Goal: Communication & Community: Answer question/provide support

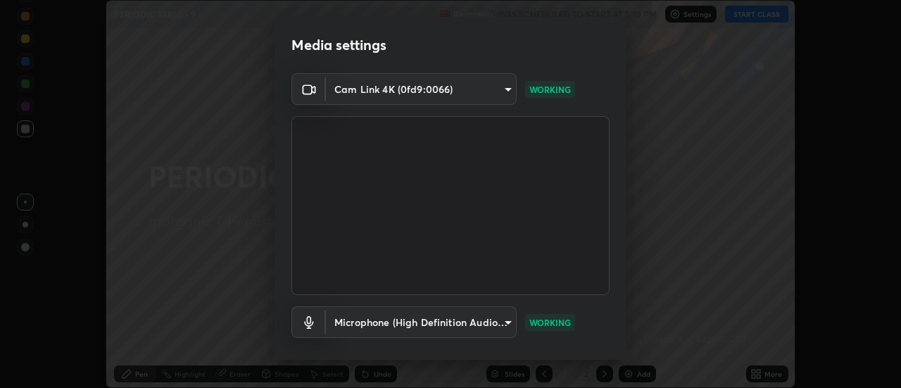
scroll to position [74, 0]
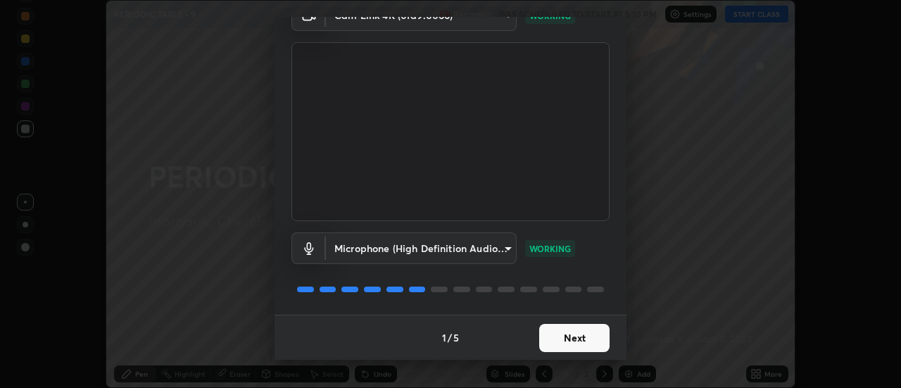
click at [583, 350] on button "Next" at bounding box center [574, 338] width 70 height 28
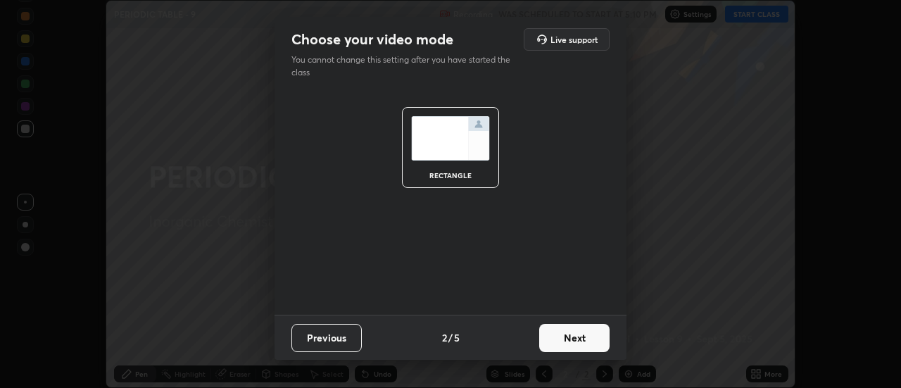
click at [592, 339] on button "Next" at bounding box center [574, 338] width 70 height 28
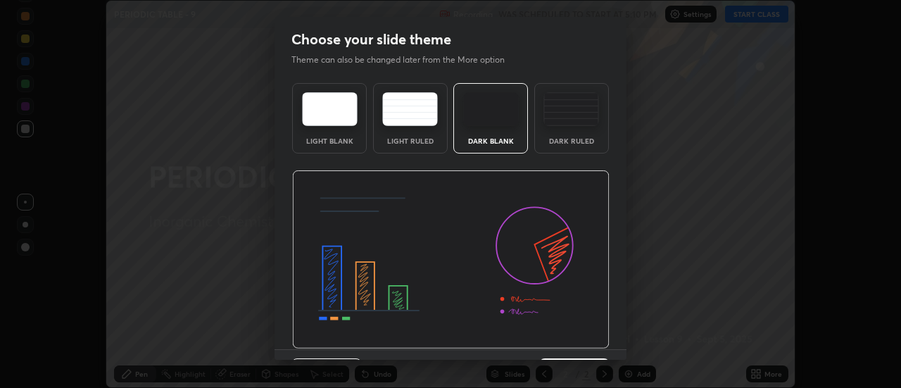
scroll to position [34, 0]
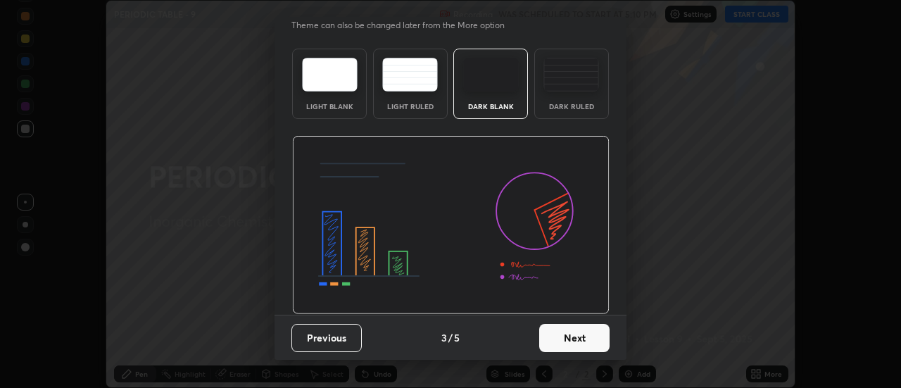
click at [583, 334] on button "Next" at bounding box center [574, 338] width 70 height 28
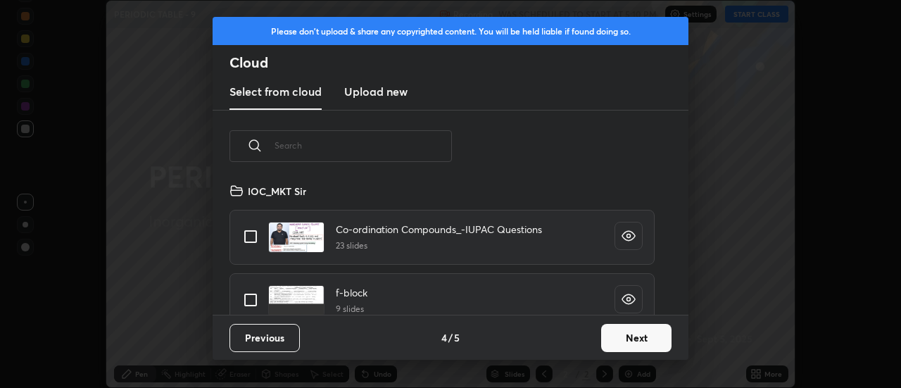
click at [612, 331] on button "Next" at bounding box center [636, 338] width 70 height 28
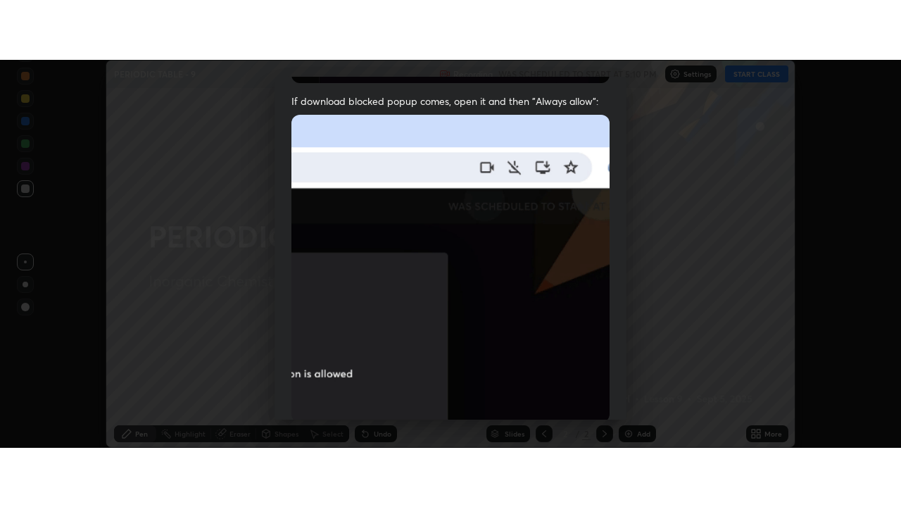
scroll to position [361, 0]
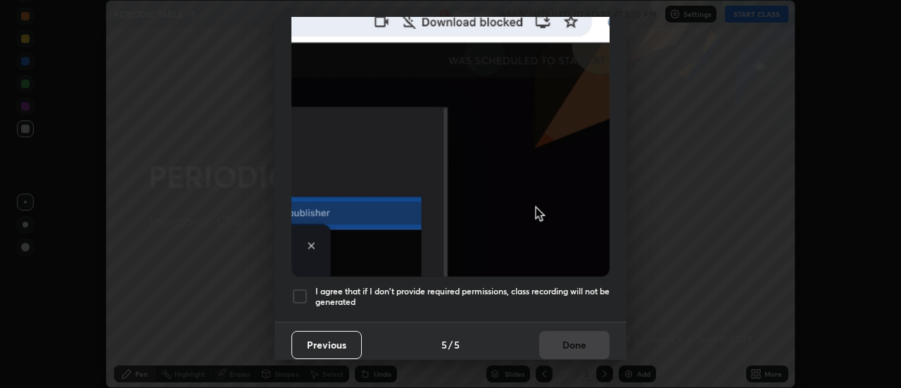
click at [300, 296] on div at bounding box center [299, 296] width 17 height 17
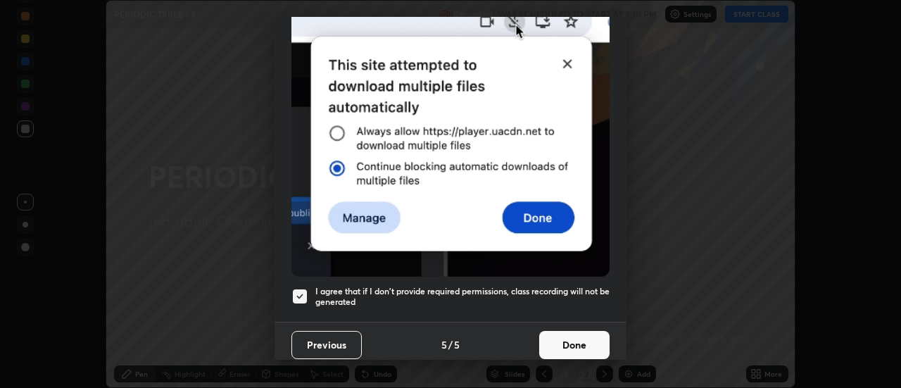
click at [576, 339] on button "Done" at bounding box center [574, 345] width 70 height 28
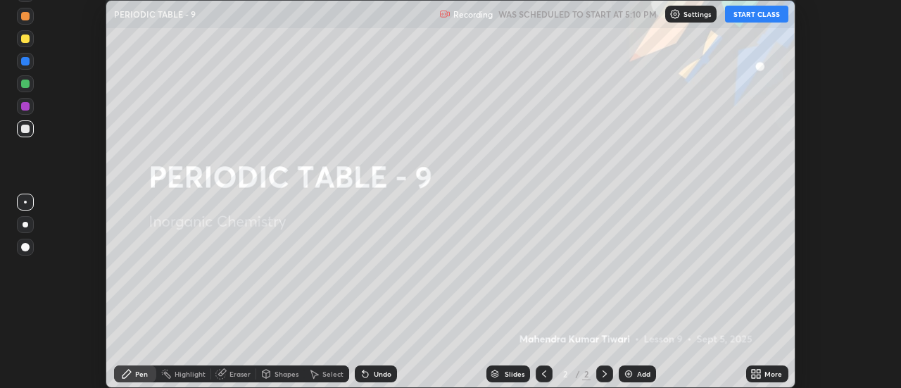
click at [778, 19] on button "START CLASS" at bounding box center [756, 14] width 63 height 17
click at [759, 376] on icon at bounding box center [759, 376] width 4 height 4
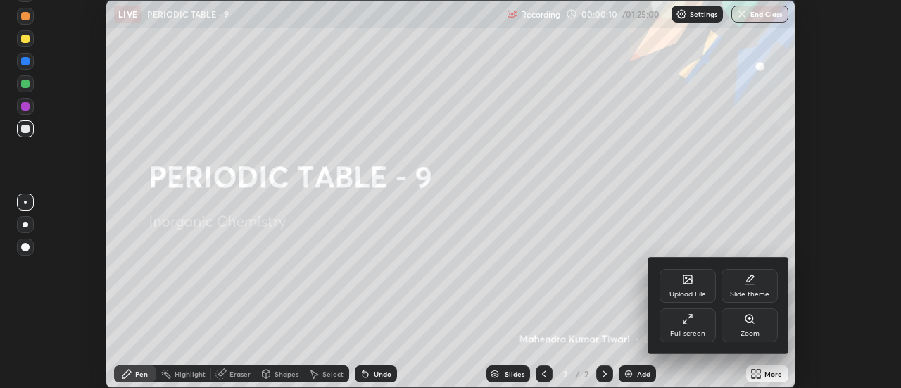
click at [695, 298] on div "Upload File" at bounding box center [687, 294] width 37 height 7
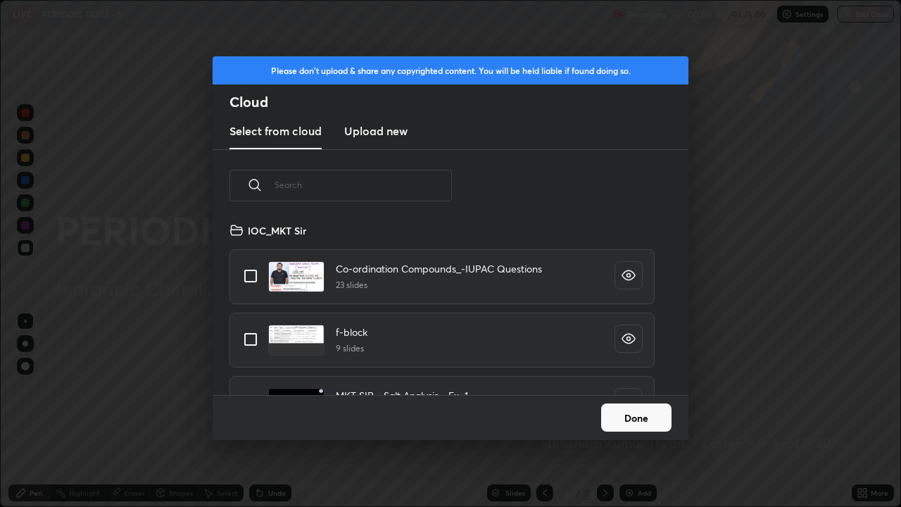
scroll to position [173, 452]
click at [619, 387] on button "Done" at bounding box center [636, 417] width 70 height 28
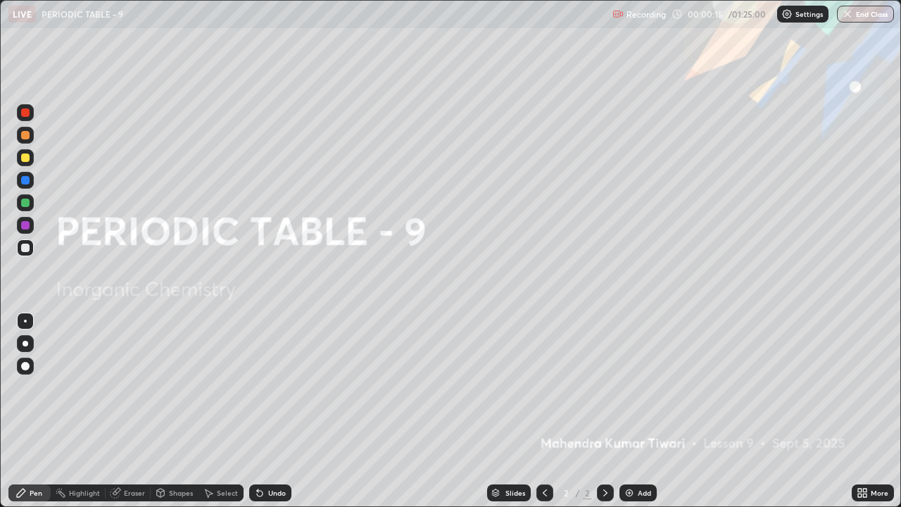
click at [640, 387] on div "Add" at bounding box center [644, 492] width 13 height 7
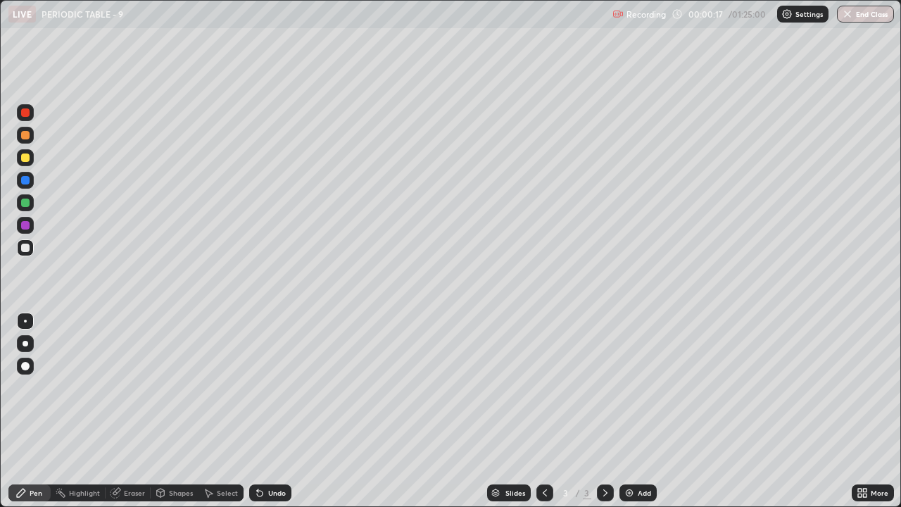
click at [20, 158] on div at bounding box center [25, 157] width 17 height 17
click at [22, 367] on div at bounding box center [25, 366] width 8 height 8
click at [224, 387] on div "Select" at bounding box center [227, 492] width 21 height 7
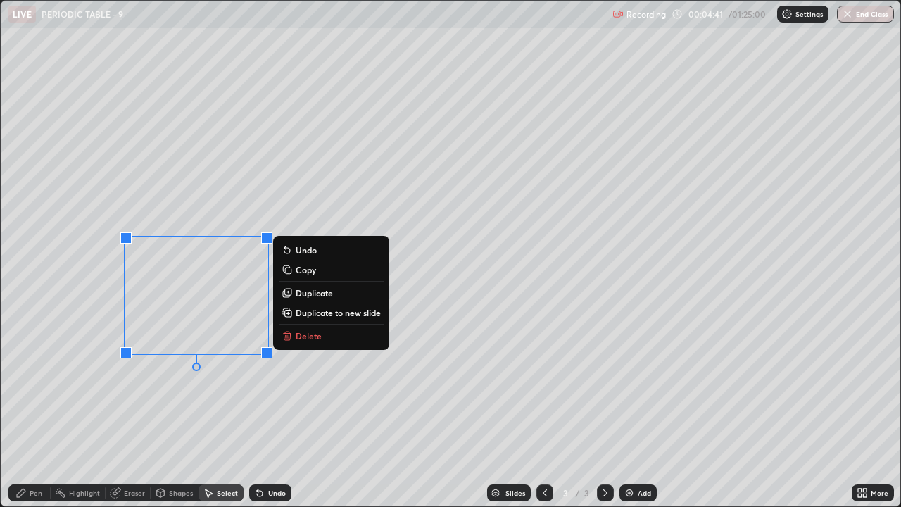
click at [293, 331] on button "Delete" at bounding box center [331, 335] width 105 height 17
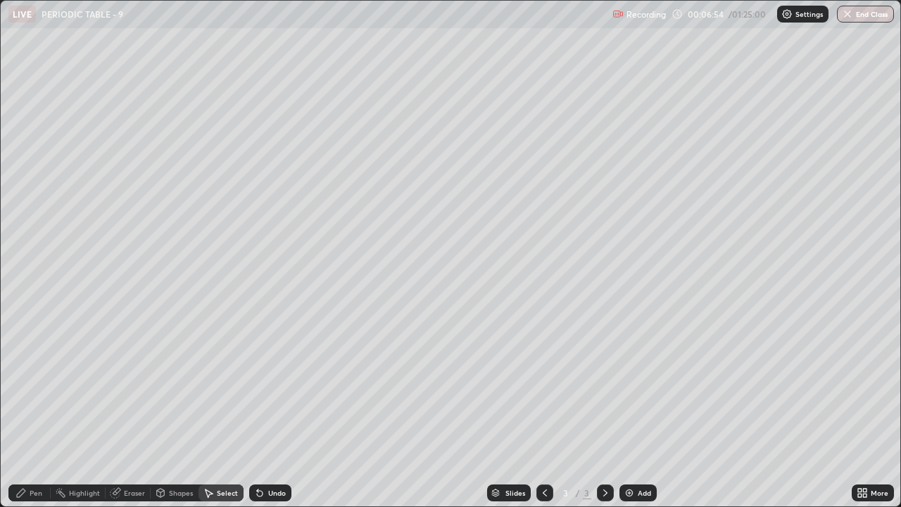
click at [32, 387] on div "Pen" at bounding box center [36, 492] width 13 height 7
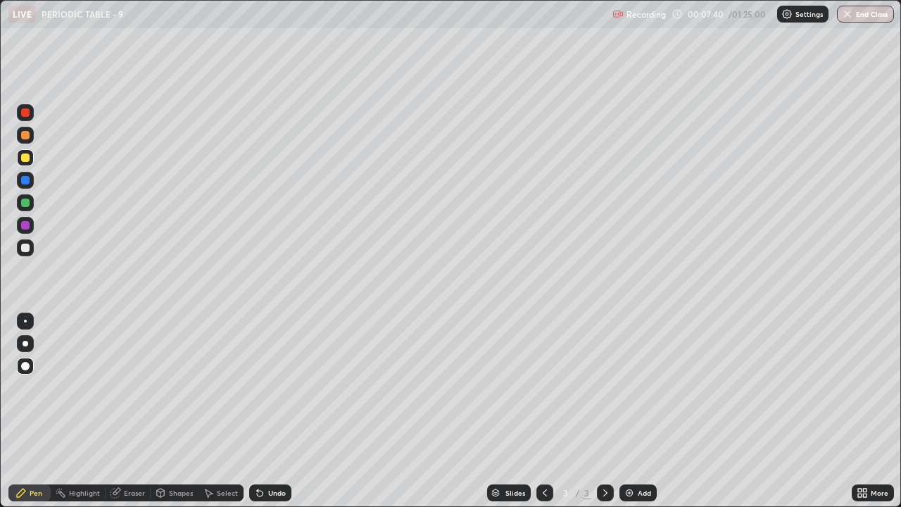
click at [205, 387] on icon at bounding box center [208, 492] width 11 height 11
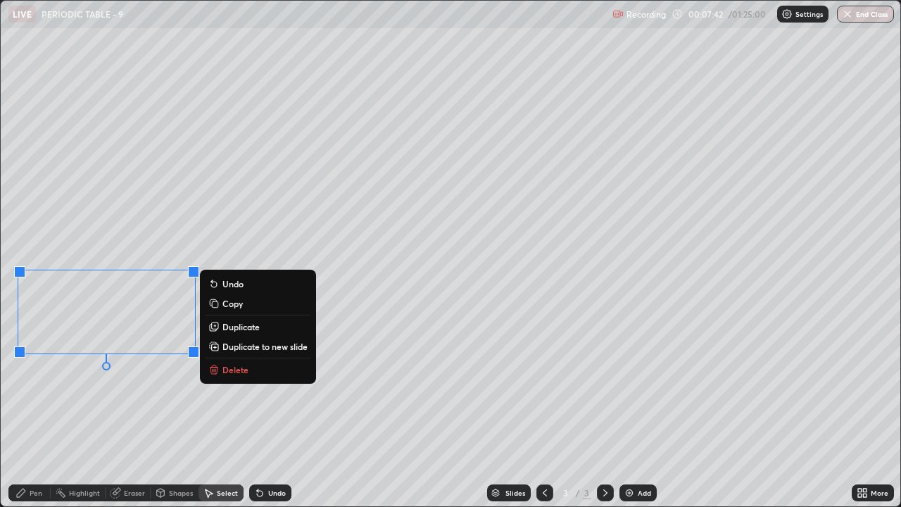
click at [227, 375] on button "Delete" at bounding box center [257, 369] width 105 height 17
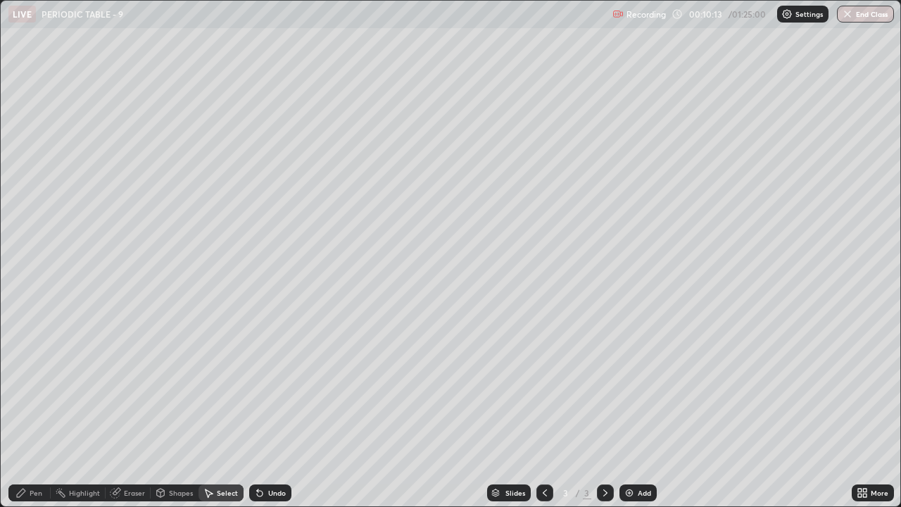
click at [235, 387] on div "Select" at bounding box center [220, 492] width 45 height 17
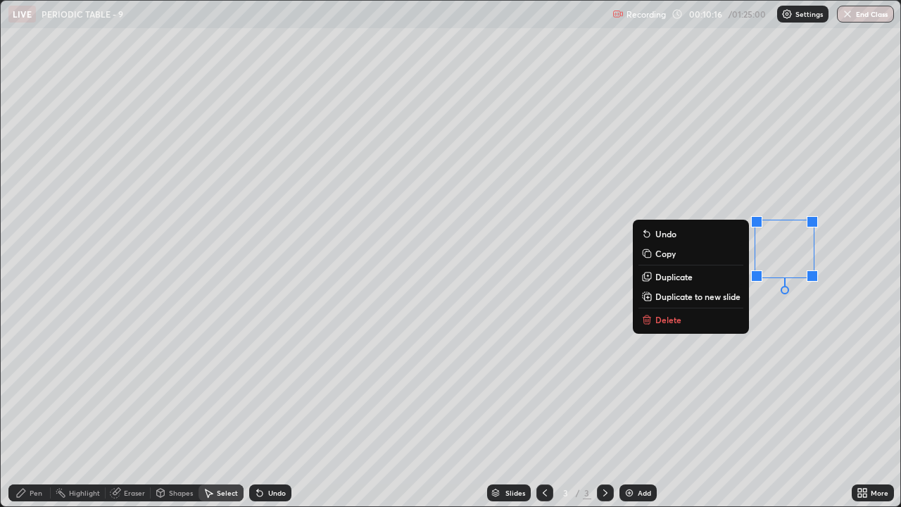
click at [694, 325] on button "Delete" at bounding box center [690, 319] width 105 height 17
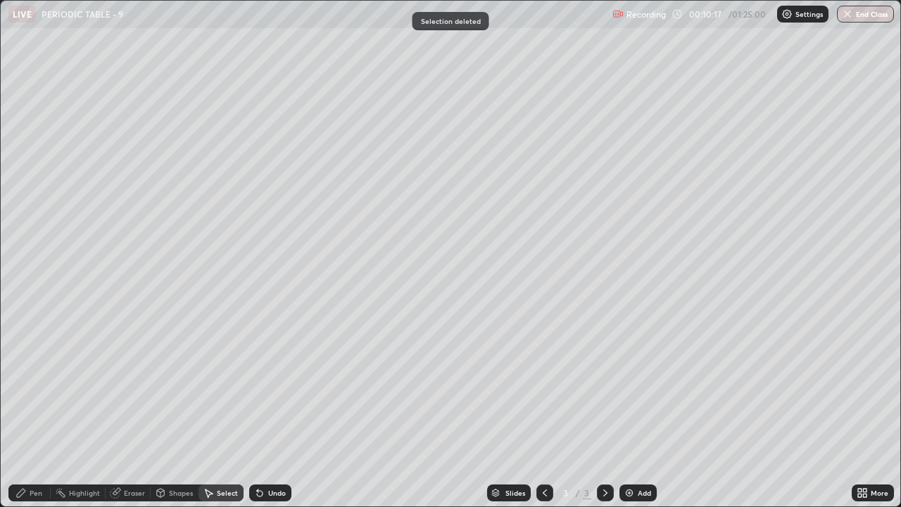
click at [39, 387] on div "Pen" at bounding box center [36, 492] width 13 height 7
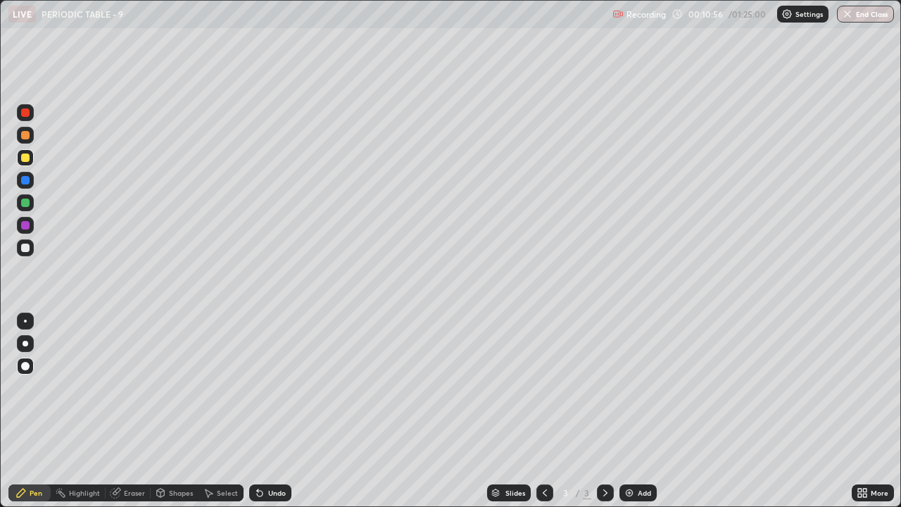
click at [24, 161] on div at bounding box center [25, 157] width 8 height 8
click at [26, 156] on div at bounding box center [25, 157] width 8 height 8
click at [169, 387] on div "Shapes" at bounding box center [181, 492] width 24 height 7
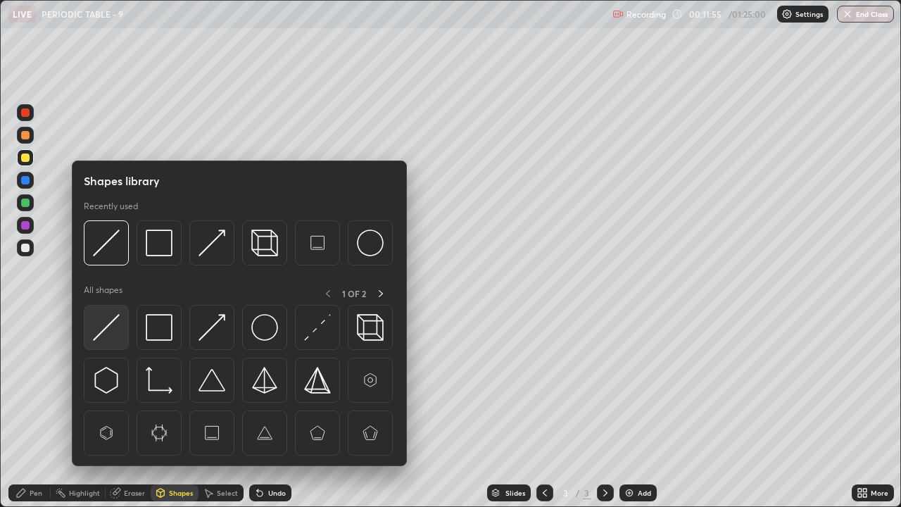
click at [117, 326] on img at bounding box center [106, 327] width 27 height 27
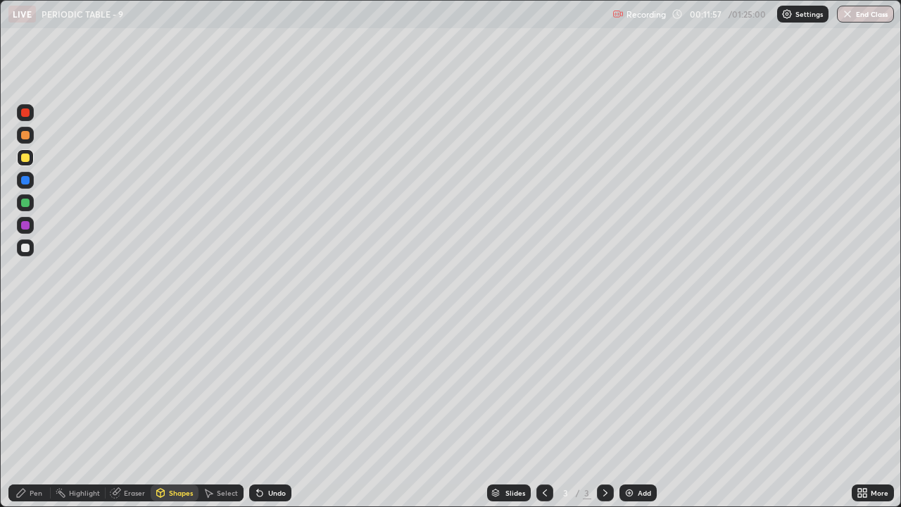
click at [25, 253] on div at bounding box center [25, 247] width 17 height 17
click at [268, 387] on div "Undo" at bounding box center [277, 492] width 18 height 7
click at [42, 387] on div "Pen" at bounding box center [29, 493] width 42 height 28
click at [175, 387] on div "Shapes" at bounding box center [181, 492] width 24 height 7
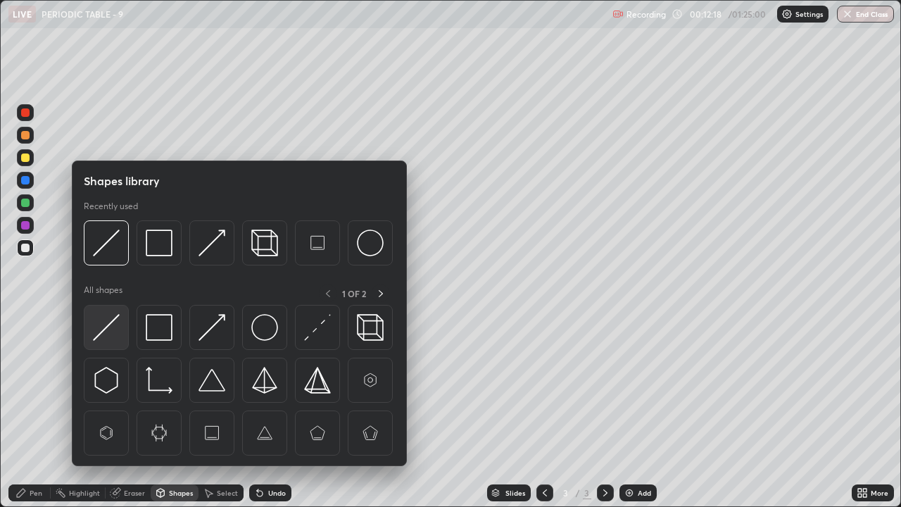
click at [110, 322] on img at bounding box center [106, 327] width 27 height 27
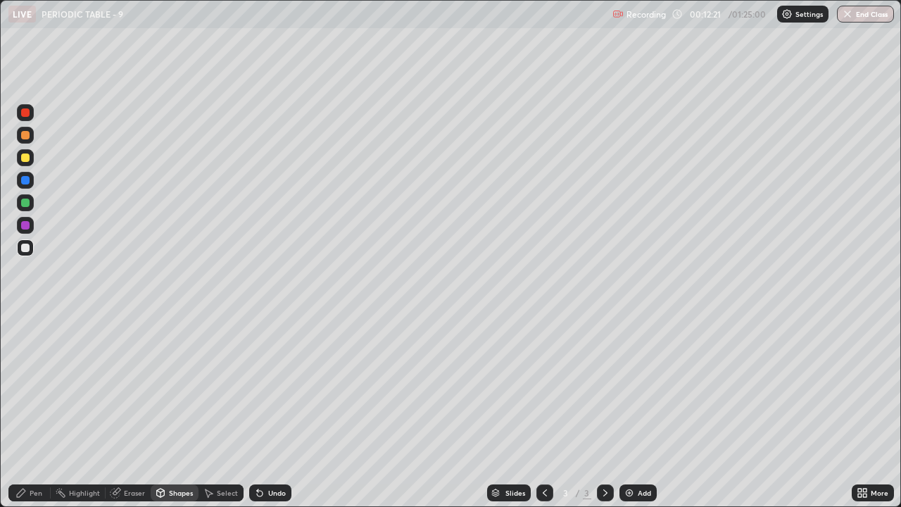
click at [30, 387] on div "Pen" at bounding box center [36, 492] width 13 height 7
click at [213, 387] on icon at bounding box center [208, 492] width 11 height 11
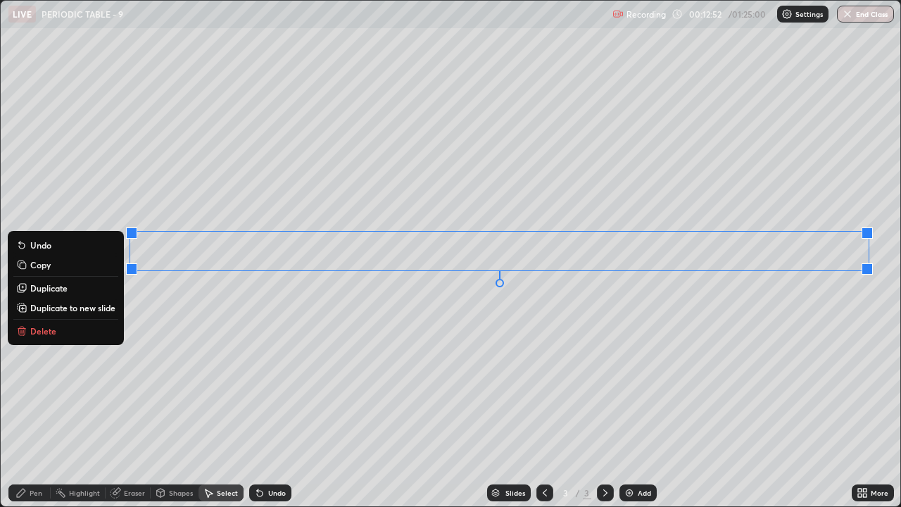
click at [628, 327] on div "0 ° Undo Copy Duplicate Duplicate to new slide Delete" at bounding box center [450, 253] width 899 height 505
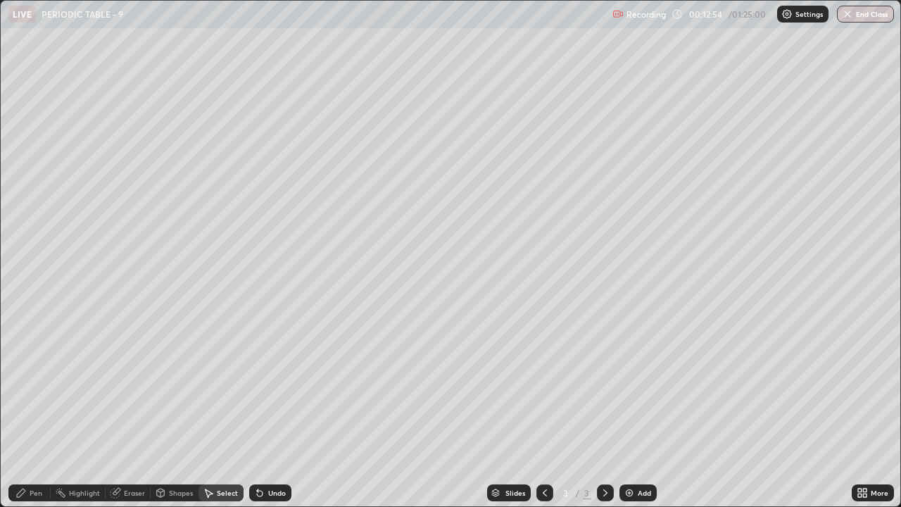
click at [28, 387] on div "Pen" at bounding box center [29, 492] width 42 height 17
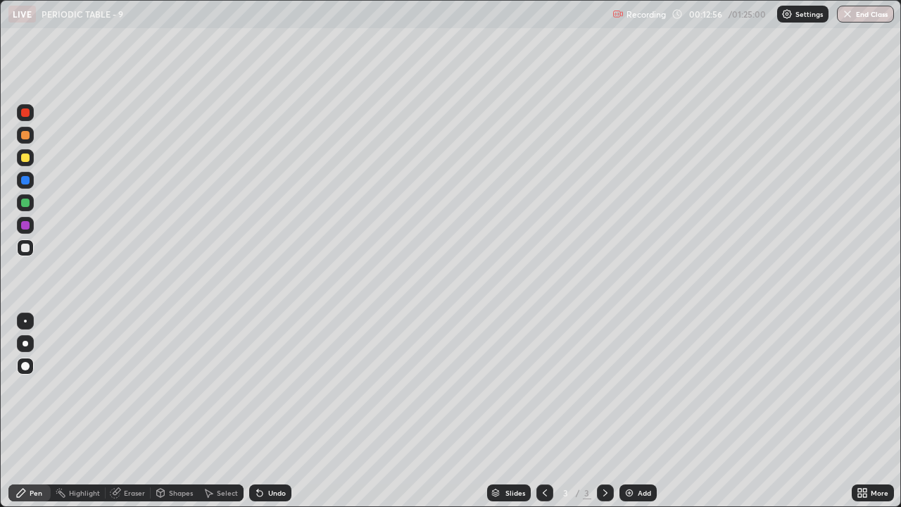
click at [23, 225] on div at bounding box center [25, 225] width 8 height 8
click at [23, 343] on div at bounding box center [26, 344] width 6 height 6
click at [23, 344] on div at bounding box center [26, 344] width 6 height 6
click at [25, 367] on div at bounding box center [25, 366] width 8 height 8
click at [18, 247] on div at bounding box center [25, 247] width 17 height 17
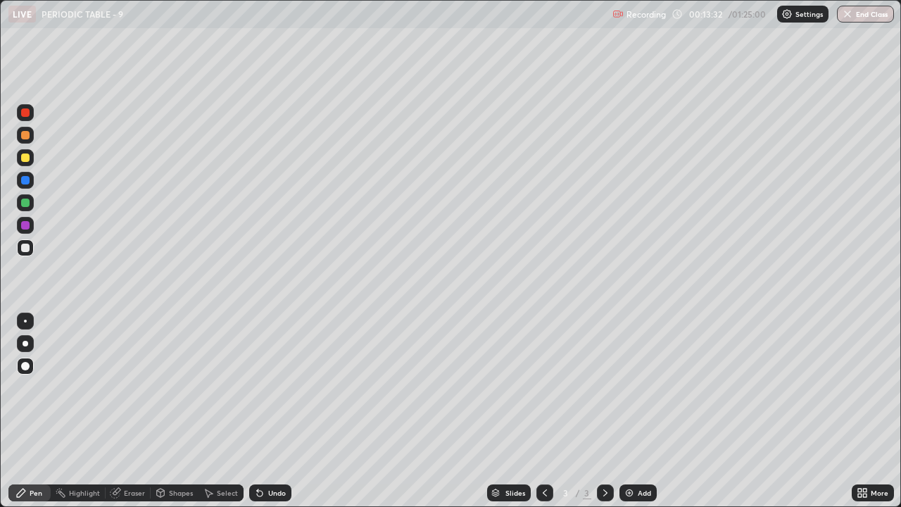
click at [165, 387] on div "Shapes" at bounding box center [175, 492] width 48 height 17
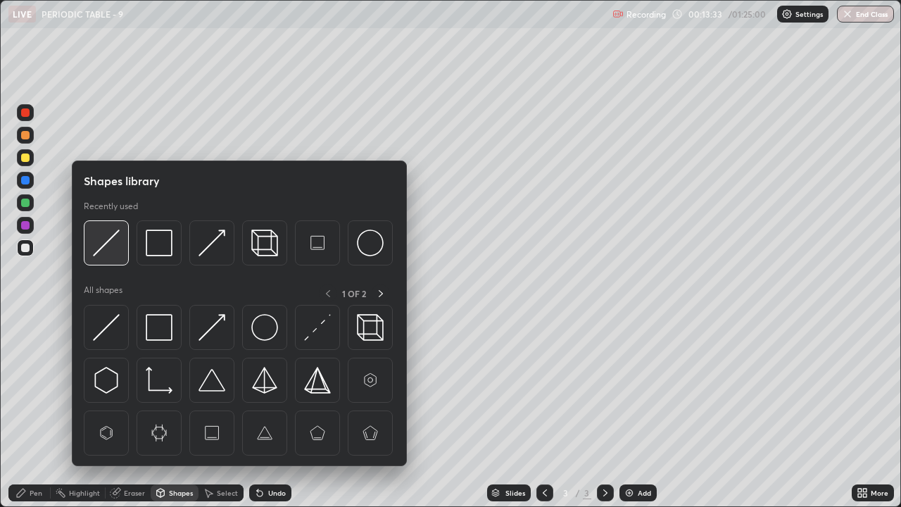
click at [99, 248] on img at bounding box center [106, 242] width 27 height 27
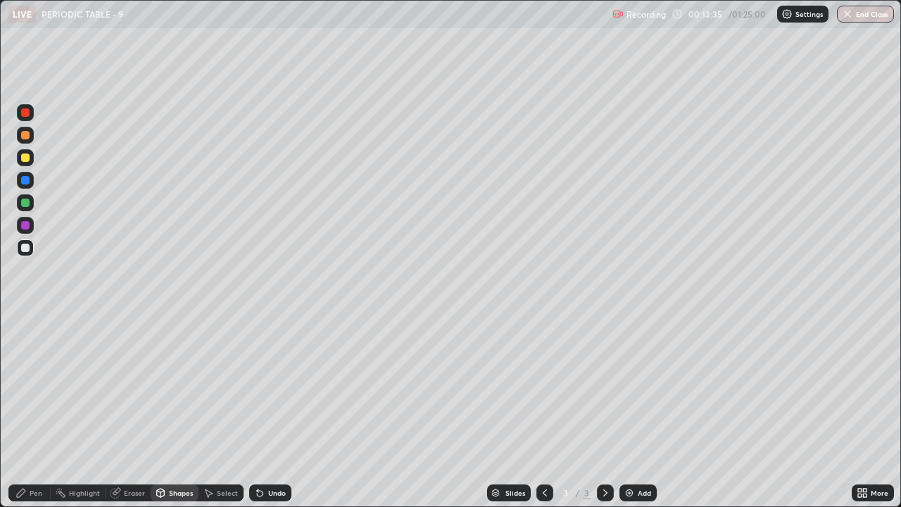
click at [27, 387] on div "Pen" at bounding box center [29, 492] width 42 height 17
click at [139, 387] on div "Eraser" at bounding box center [128, 492] width 45 height 17
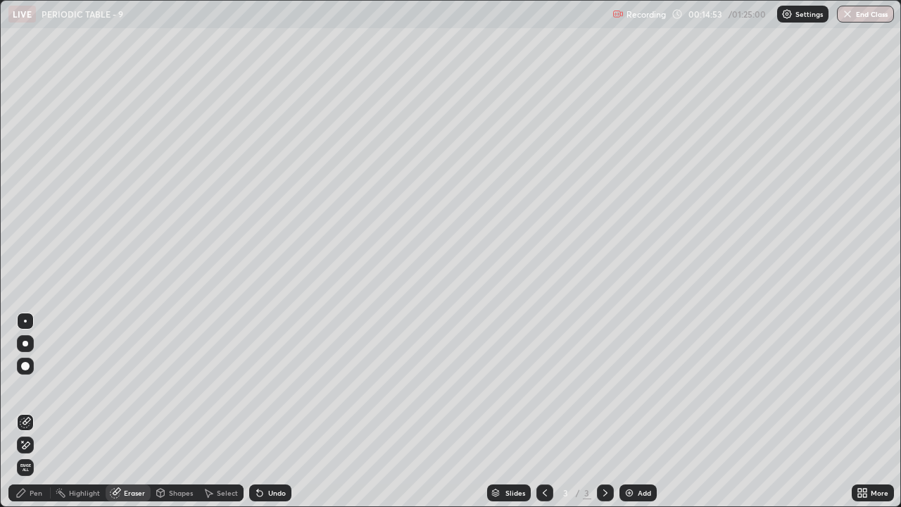
click at [32, 387] on div "Pen" at bounding box center [36, 492] width 13 height 7
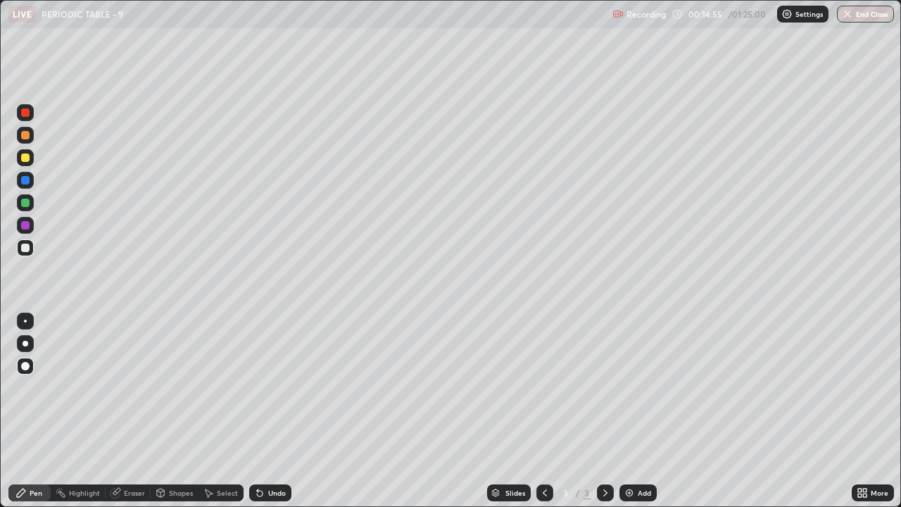
click at [23, 156] on div at bounding box center [25, 157] width 8 height 8
click at [21, 248] on div at bounding box center [25, 247] width 8 height 8
click at [24, 203] on div at bounding box center [25, 202] width 8 height 8
click at [652, 387] on div "Add" at bounding box center [637, 492] width 37 height 17
click at [550, 387] on div at bounding box center [544, 493] width 17 height 28
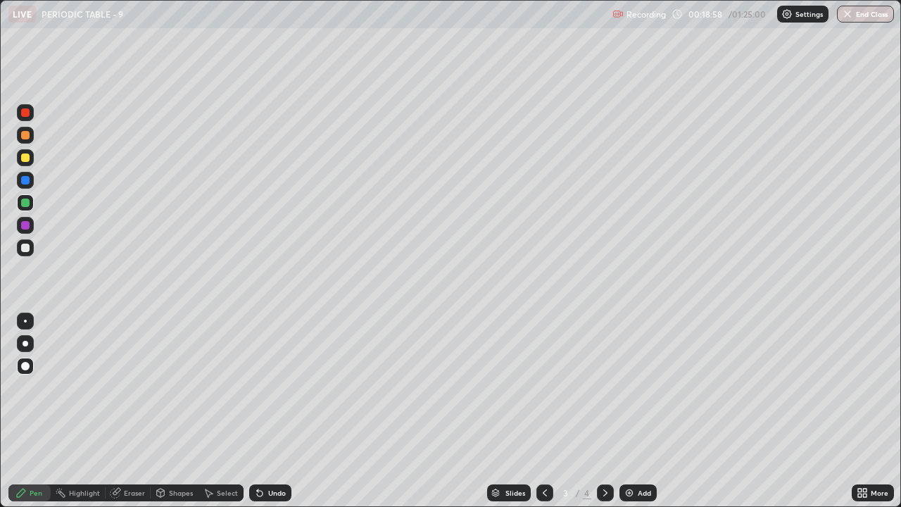
click at [25, 201] on div at bounding box center [25, 202] width 8 height 8
click at [139, 387] on div "Eraser" at bounding box center [134, 492] width 21 height 7
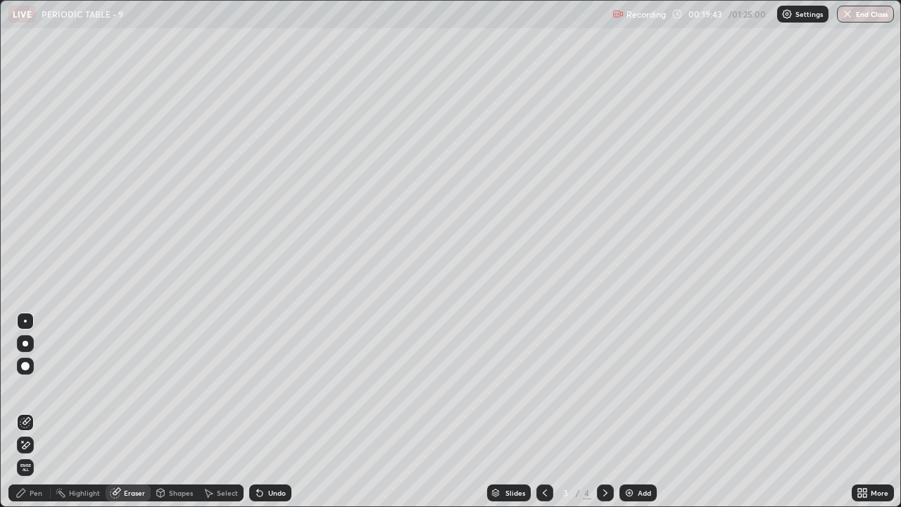
click at [38, 387] on div "Pen" at bounding box center [36, 492] width 13 height 7
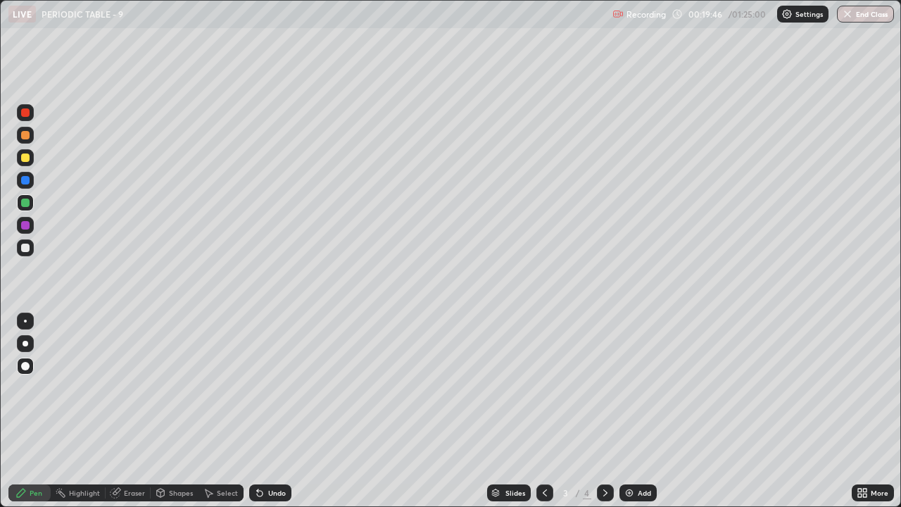
click at [25, 248] on div at bounding box center [25, 247] width 8 height 8
click at [604, 387] on icon at bounding box center [605, 492] width 11 height 11
click at [209, 387] on div "Select" at bounding box center [220, 492] width 45 height 17
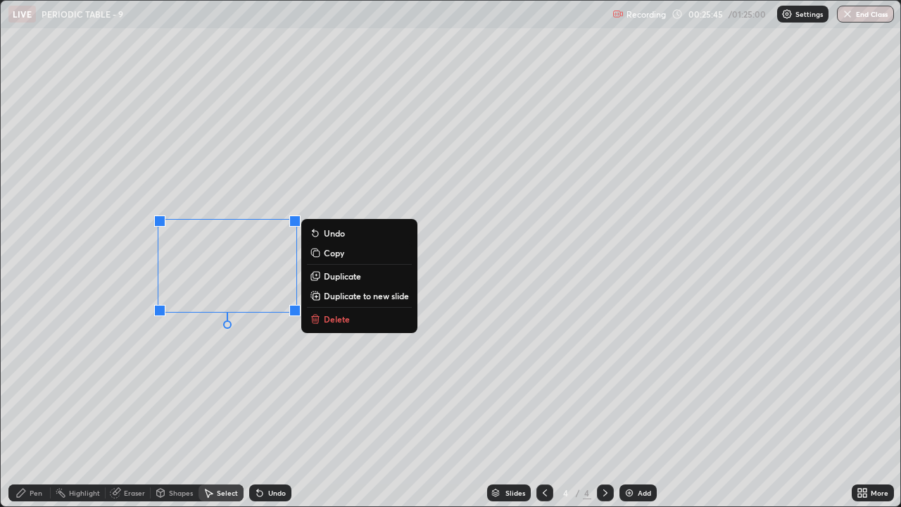
click at [336, 320] on p "Delete" at bounding box center [337, 318] width 26 height 11
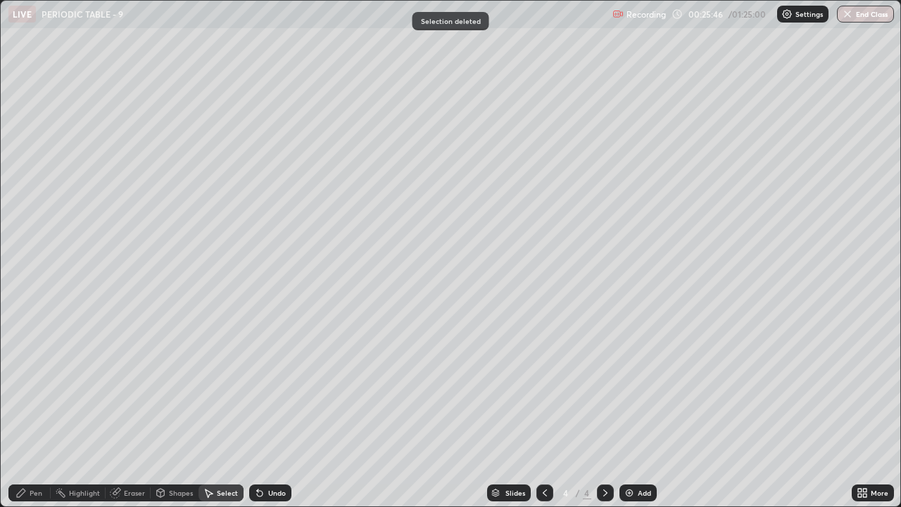
click at [39, 387] on div "Pen" at bounding box center [36, 492] width 13 height 7
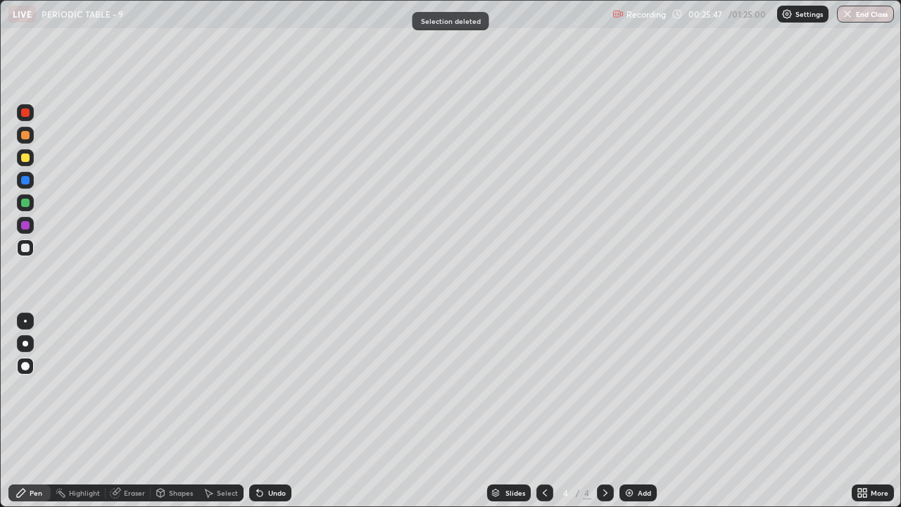
click at [23, 158] on div at bounding box center [25, 157] width 8 height 8
click at [537, 387] on div at bounding box center [544, 493] width 17 height 28
click at [604, 387] on icon at bounding box center [605, 492] width 4 height 7
click at [170, 387] on div "Shapes" at bounding box center [181, 492] width 24 height 7
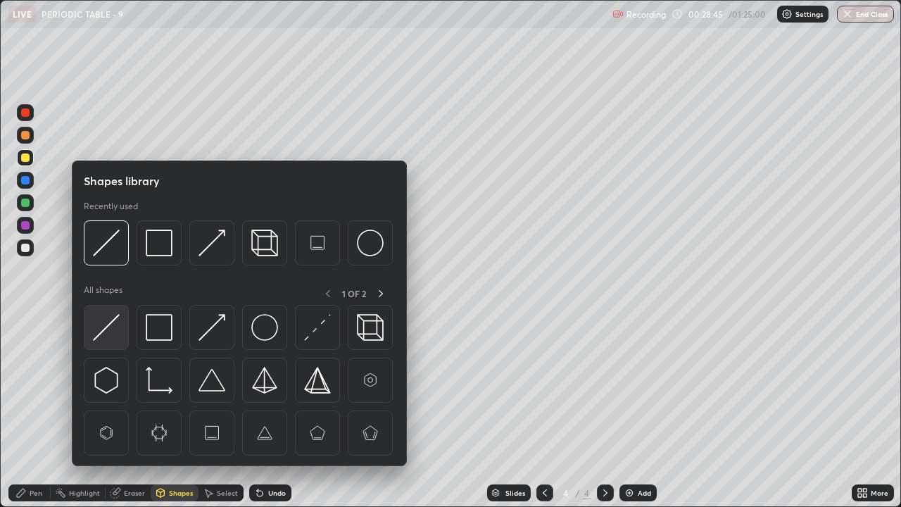
click at [113, 329] on img at bounding box center [106, 327] width 27 height 27
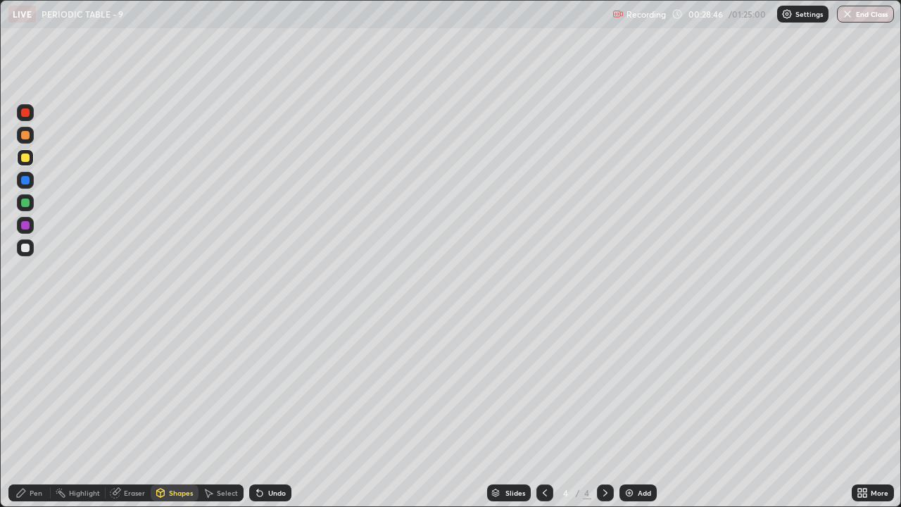
click at [25, 242] on div at bounding box center [25, 247] width 17 height 17
click at [30, 387] on div "Pen" at bounding box center [36, 492] width 13 height 7
click at [271, 387] on div "Undo" at bounding box center [277, 492] width 18 height 7
click at [273, 387] on div "Undo" at bounding box center [270, 492] width 42 height 17
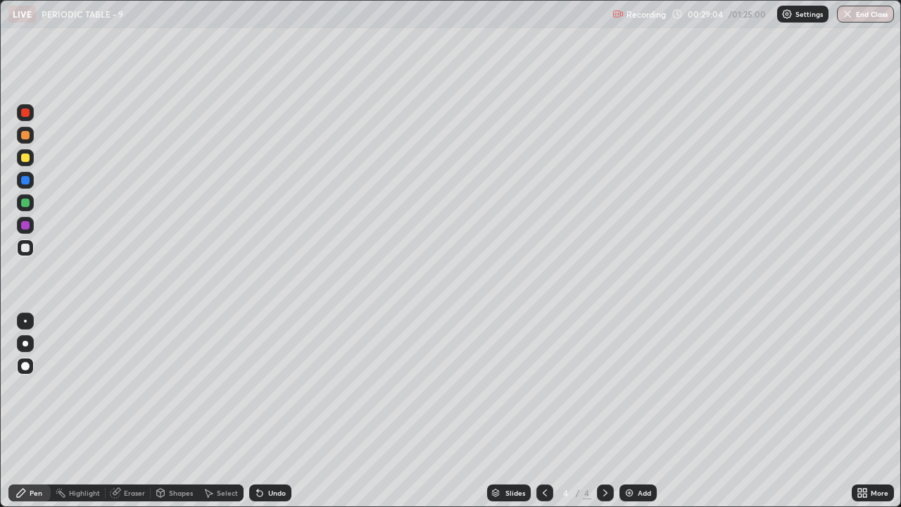
click at [272, 387] on div "Undo" at bounding box center [270, 492] width 42 height 17
click at [268, 387] on div "Undo" at bounding box center [270, 492] width 42 height 17
click at [26, 158] on div at bounding box center [25, 157] width 8 height 8
click at [36, 387] on div "Pen" at bounding box center [36, 492] width 13 height 7
click at [134, 387] on div "Eraser" at bounding box center [134, 492] width 21 height 7
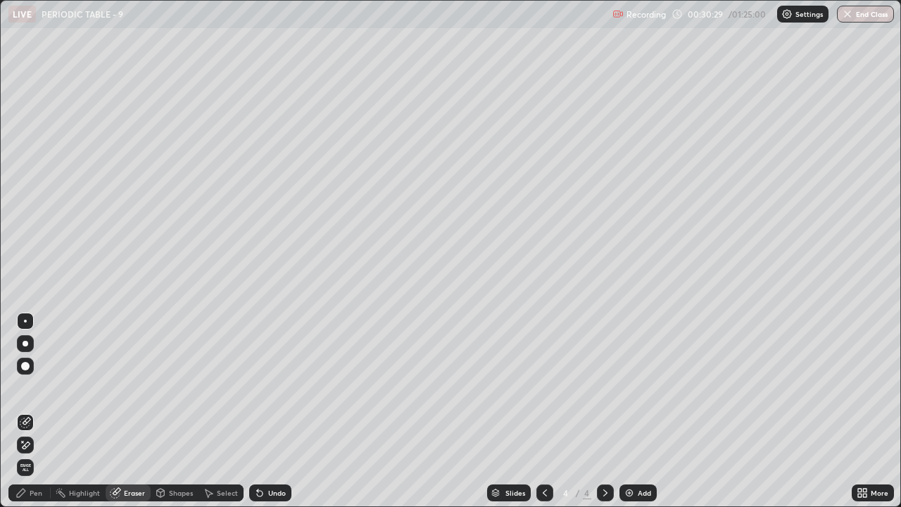
click at [30, 387] on div "Pen" at bounding box center [36, 492] width 13 height 7
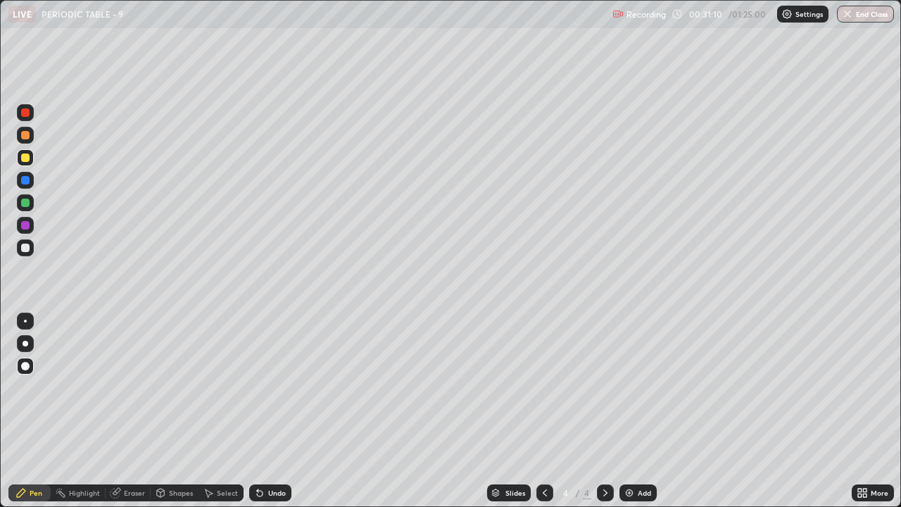
click at [24, 246] on div at bounding box center [25, 247] width 8 height 8
click at [25, 156] on div at bounding box center [25, 157] width 8 height 8
click at [25, 247] on div at bounding box center [25, 247] width 8 height 8
click at [22, 134] on div at bounding box center [25, 135] width 8 height 8
click at [25, 202] on div at bounding box center [25, 202] width 8 height 8
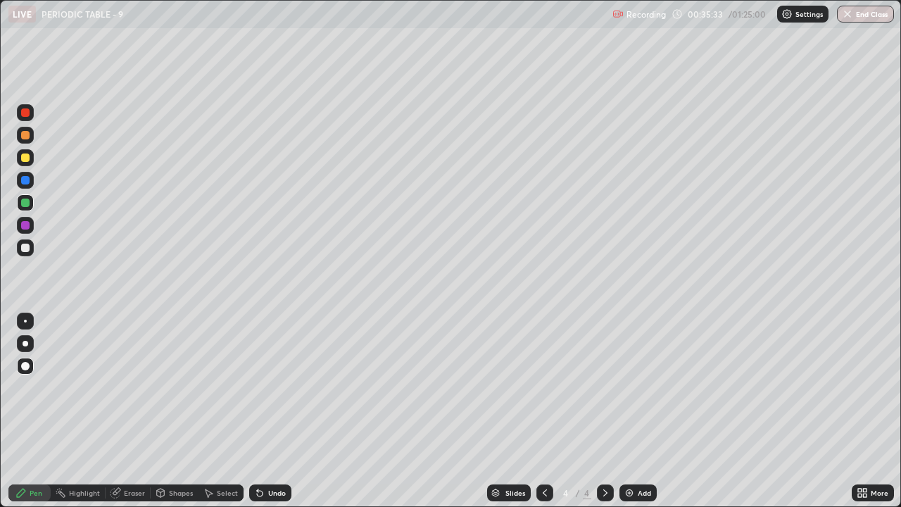
click at [25, 201] on div at bounding box center [25, 202] width 8 height 8
click at [21, 201] on div at bounding box center [25, 202] width 8 height 8
click at [24, 133] on div at bounding box center [25, 135] width 8 height 8
click at [22, 248] on div at bounding box center [25, 247] width 8 height 8
click at [25, 110] on div at bounding box center [25, 112] width 8 height 8
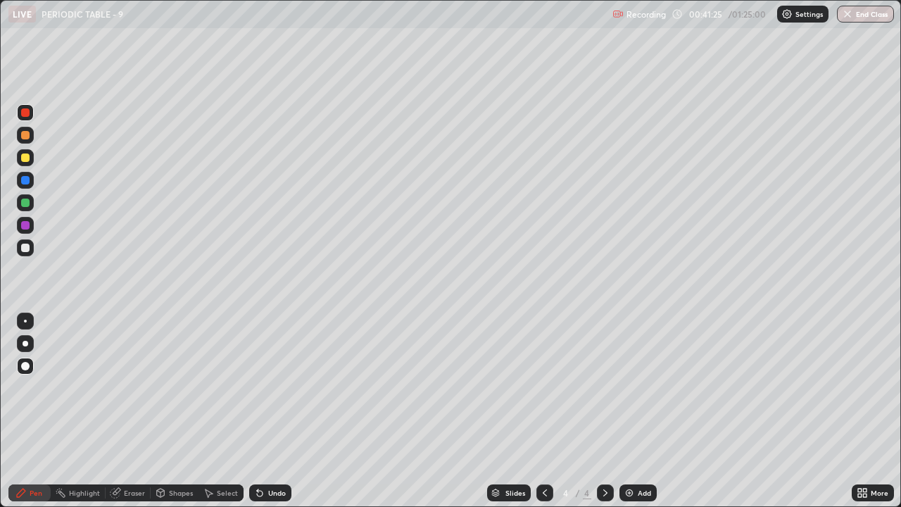
click at [129, 387] on div "Eraser" at bounding box center [128, 492] width 45 height 17
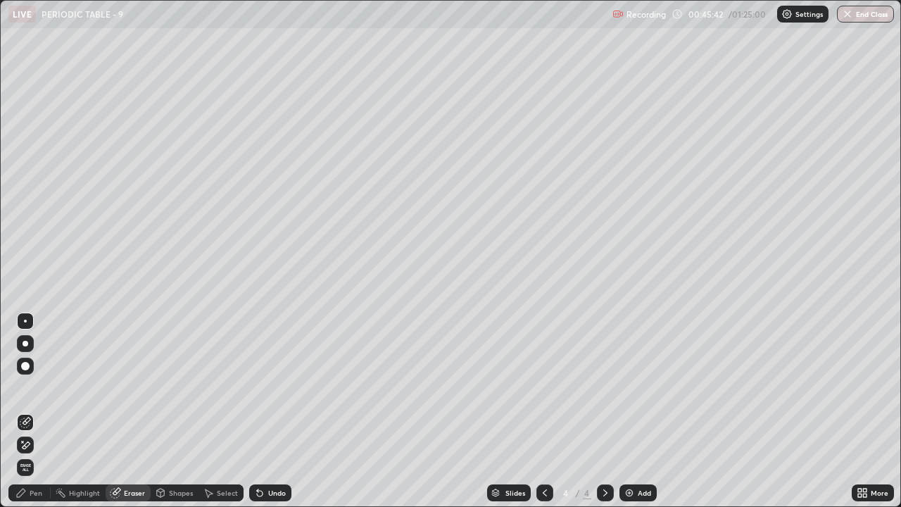
click at [543, 387] on icon at bounding box center [544, 492] width 11 height 11
click at [604, 387] on icon at bounding box center [605, 492] width 11 height 11
click at [638, 387] on div "Add" at bounding box center [644, 492] width 13 height 7
click at [37, 387] on div "Pen" at bounding box center [29, 492] width 42 height 17
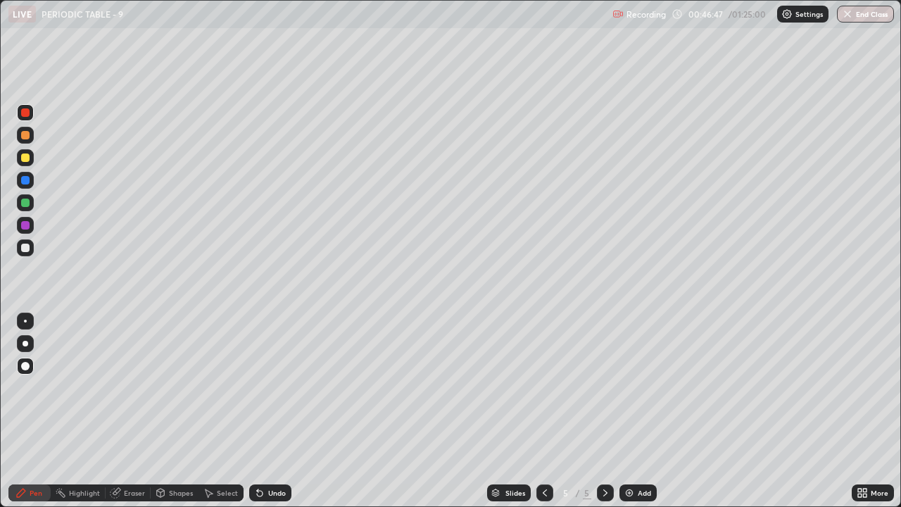
click at [24, 159] on div at bounding box center [25, 157] width 8 height 8
click at [165, 387] on icon at bounding box center [160, 492] width 11 height 11
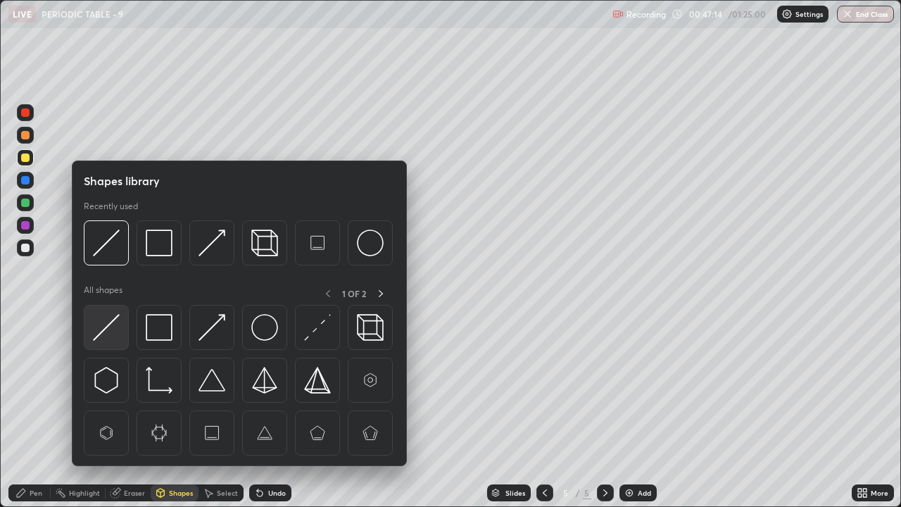
click at [111, 329] on img at bounding box center [106, 327] width 27 height 27
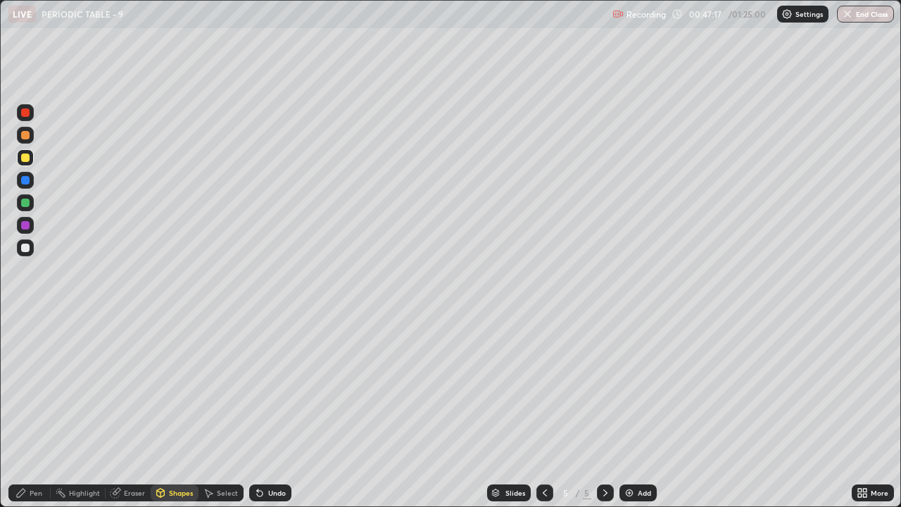
click at [27, 242] on div at bounding box center [25, 247] width 17 height 17
click at [25, 387] on div "Pen" at bounding box center [29, 492] width 42 height 17
click at [126, 387] on div "Eraser" at bounding box center [128, 492] width 45 height 17
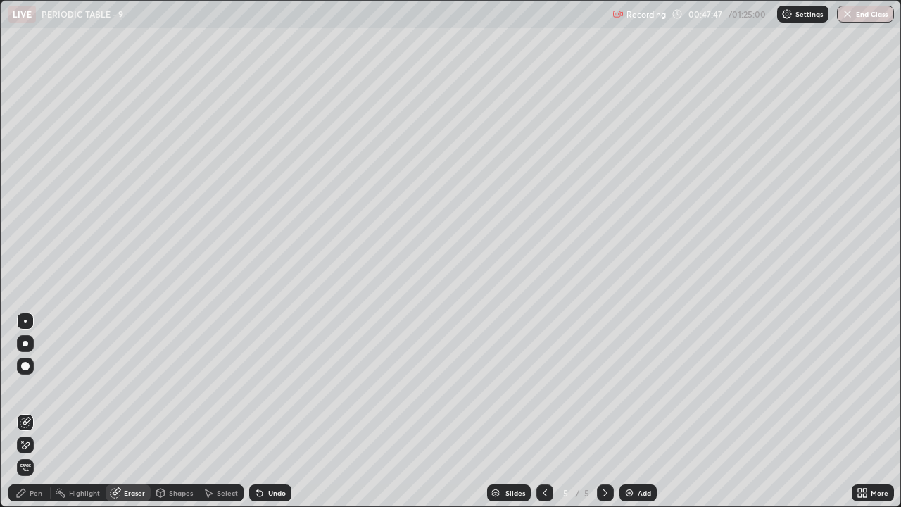
click at [131, 387] on div "Eraser" at bounding box center [128, 492] width 45 height 17
click at [26, 387] on icon at bounding box center [20, 492] width 11 height 11
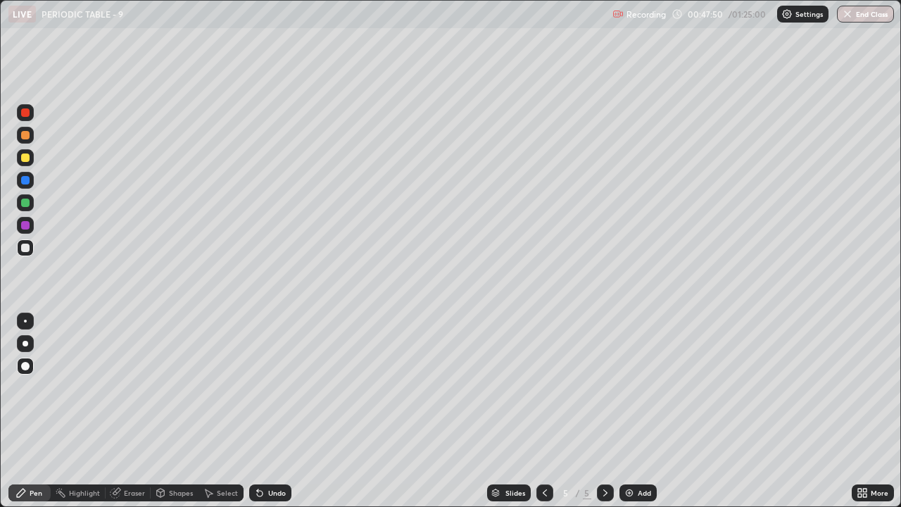
click at [28, 246] on div at bounding box center [25, 247] width 8 height 8
click at [25, 157] on div at bounding box center [25, 157] width 8 height 8
click at [24, 244] on div at bounding box center [25, 247] width 8 height 8
click at [21, 201] on div at bounding box center [25, 202] width 8 height 8
click at [543, 387] on icon at bounding box center [544, 492] width 11 height 11
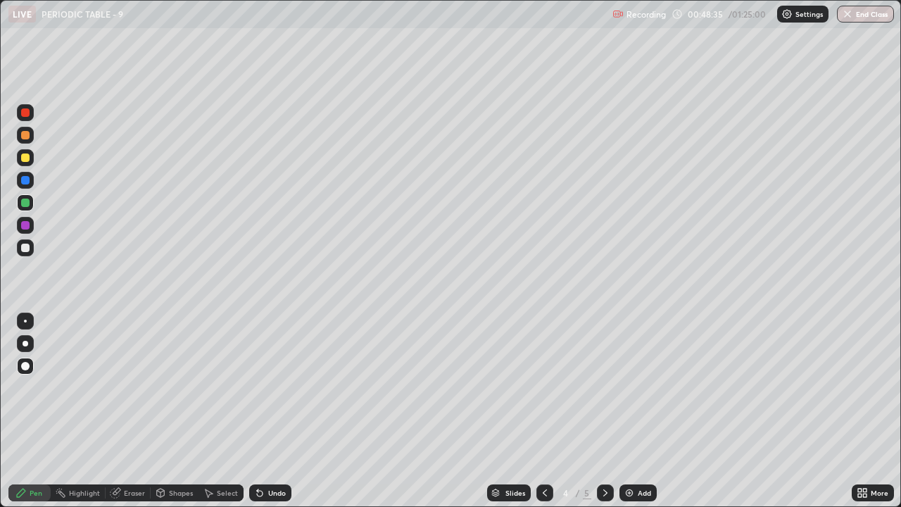
click at [29, 222] on div at bounding box center [25, 225] width 17 height 17
click at [603, 387] on icon at bounding box center [605, 492] width 11 height 11
click at [604, 387] on icon at bounding box center [605, 492] width 11 height 11
click at [25, 161] on div at bounding box center [25, 157] width 8 height 8
click at [18, 244] on div at bounding box center [25, 247] width 17 height 17
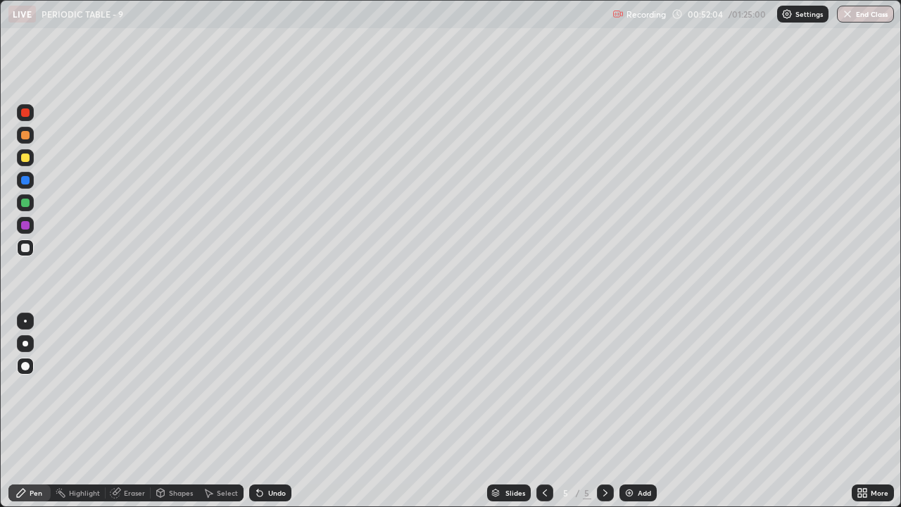
click at [24, 246] on div at bounding box center [25, 247] width 8 height 8
click at [24, 158] on div at bounding box center [25, 157] width 8 height 8
click at [25, 201] on div at bounding box center [25, 202] width 8 height 8
click at [638, 387] on div "Add" at bounding box center [644, 492] width 13 height 7
click at [25, 155] on div at bounding box center [25, 157] width 8 height 8
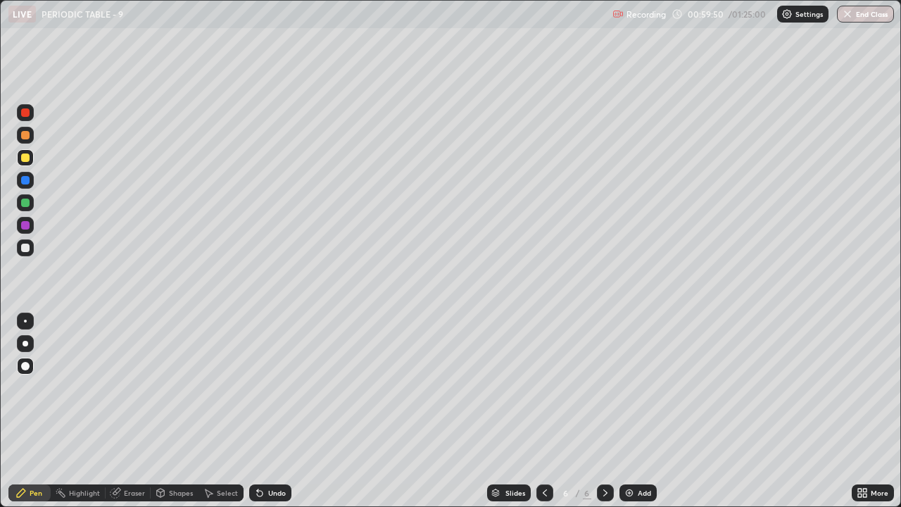
click at [181, 387] on div "Shapes" at bounding box center [181, 492] width 24 height 7
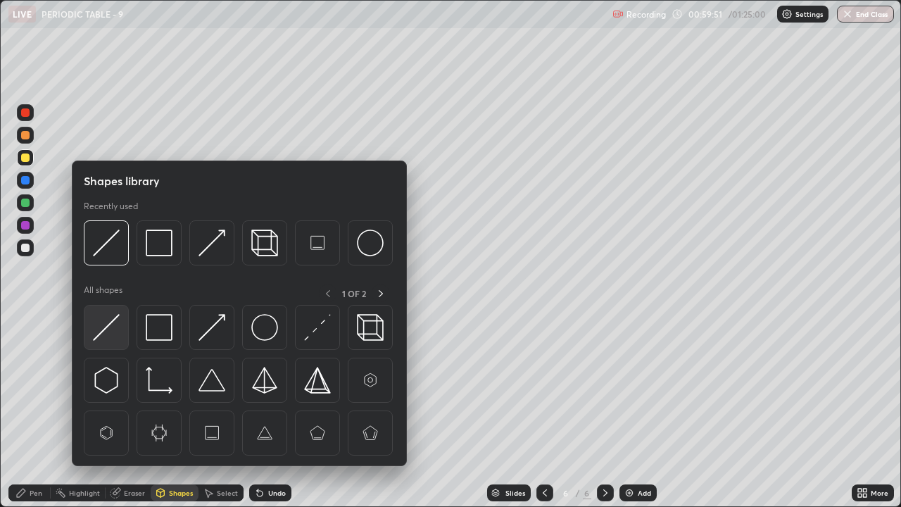
click at [126, 336] on div at bounding box center [106, 327] width 45 height 45
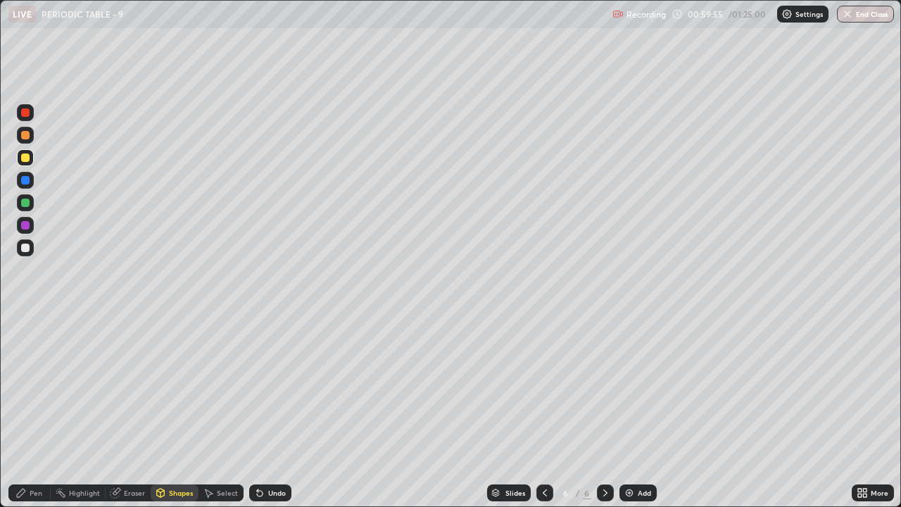
click at [34, 387] on div "Pen" at bounding box center [36, 492] width 13 height 7
click at [25, 241] on div at bounding box center [25, 247] width 17 height 17
click at [25, 343] on div at bounding box center [26, 344] width 6 height 6
click at [25, 387] on icon at bounding box center [20, 492] width 11 height 11
click at [24, 222] on div at bounding box center [25, 225] width 8 height 8
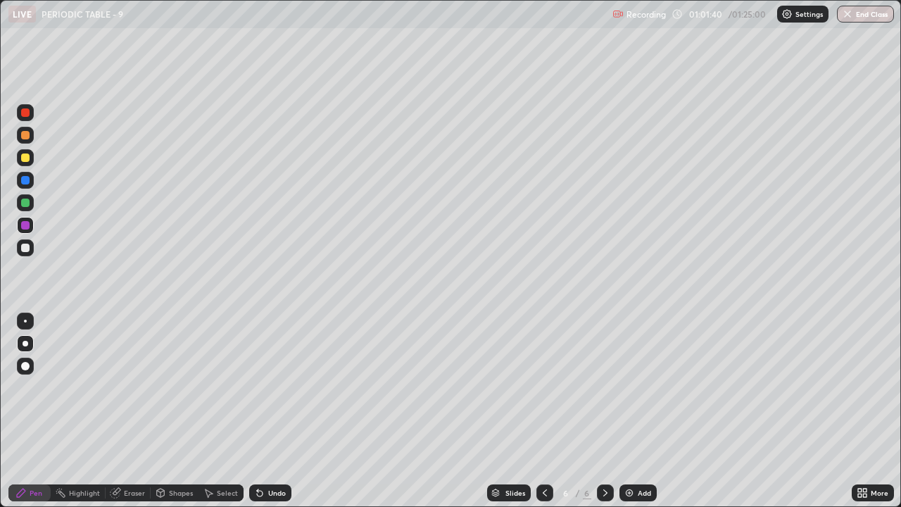
click at [26, 160] on div at bounding box center [25, 157] width 8 height 8
click at [26, 362] on div at bounding box center [25, 366] width 8 height 8
click at [27, 131] on div at bounding box center [25, 135] width 8 height 8
click at [25, 203] on div at bounding box center [25, 202] width 8 height 8
click at [850, 20] on button "End Class" at bounding box center [865, 14] width 57 height 17
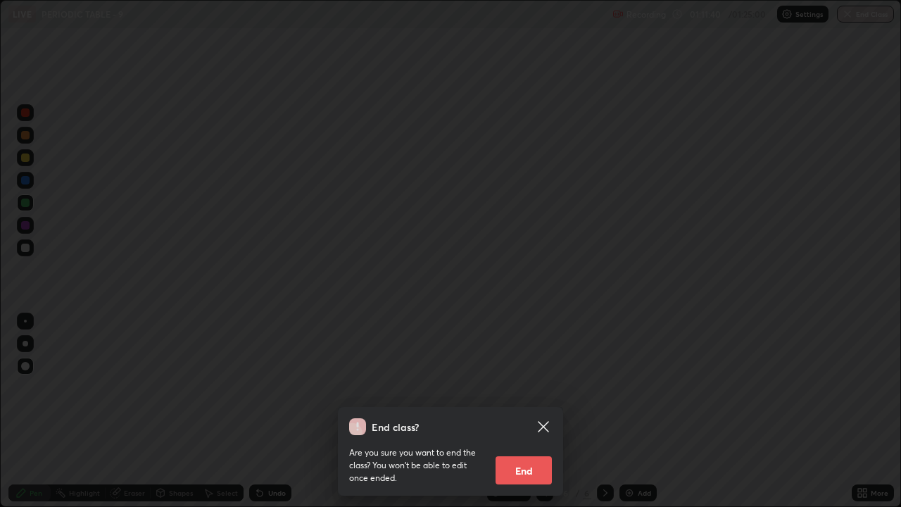
click at [526, 387] on button "End" at bounding box center [523, 470] width 56 height 28
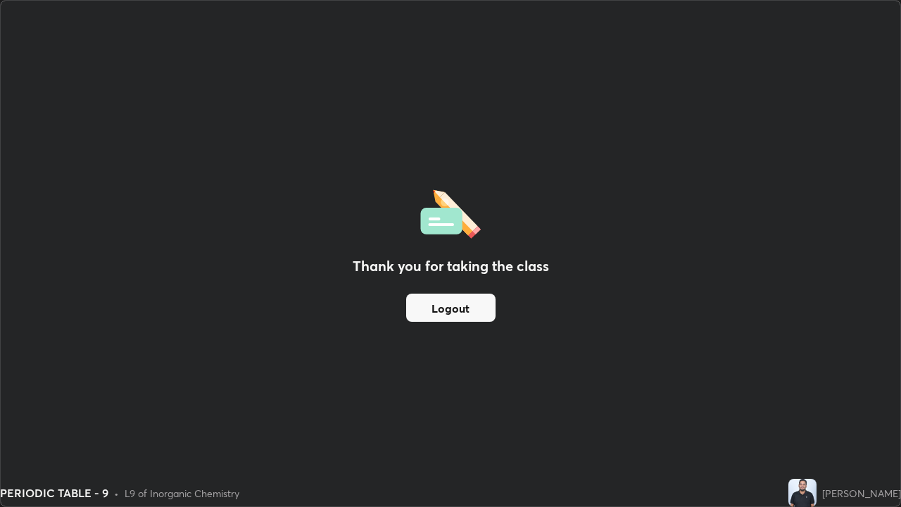
click at [479, 305] on button "Logout" at bounding box center [450, 307] width 89 height 28
